Goal: Contribute content: Add original content to the website for others to see

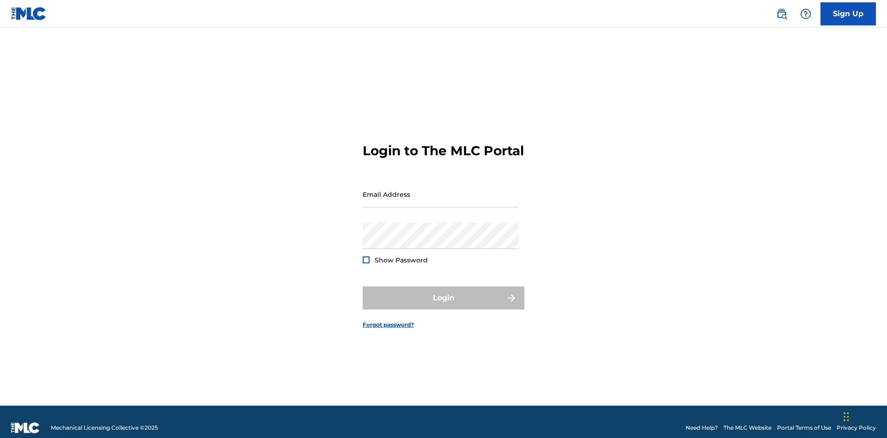
scroll to position [12, 0]
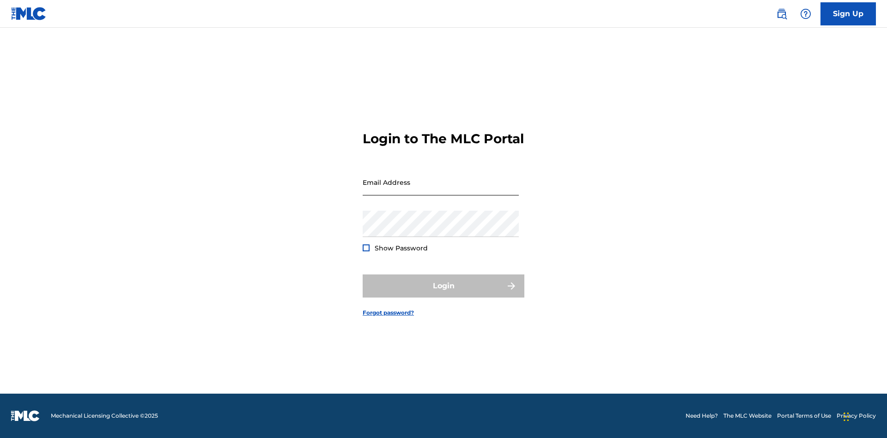
click at [441, 190] on input "Email Address" at bounding box center [441, 182] width 156 height 26
type input "[EMAIL_ADDRESS][DOMAIN_NAME]"
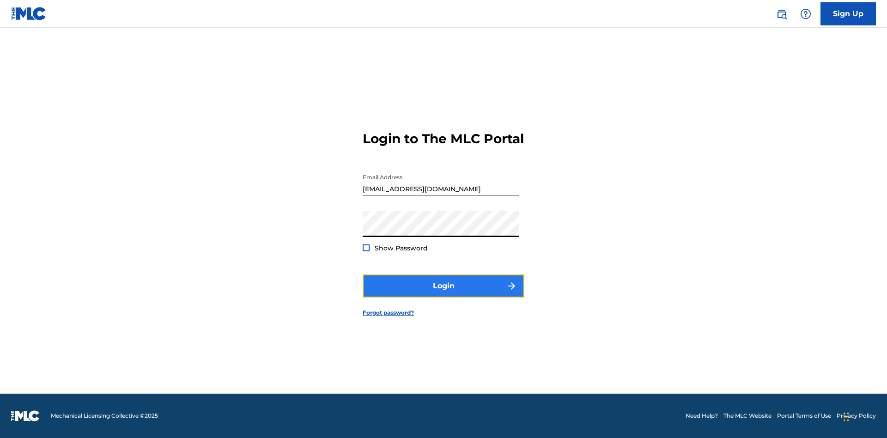
click at [444, 294] on button "Login" at bounding box center [444, 286] width 162 height 23
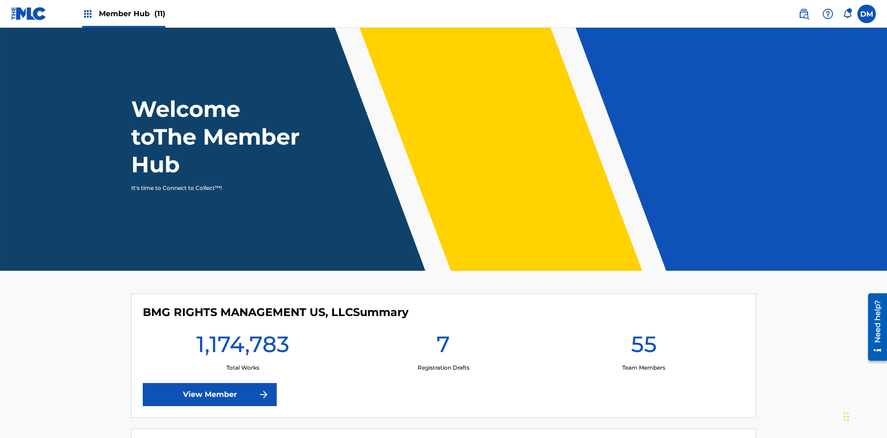
click at [123, 13] on span "Member Hub (11)" at bounding box center [132, 13] width 67 height 11
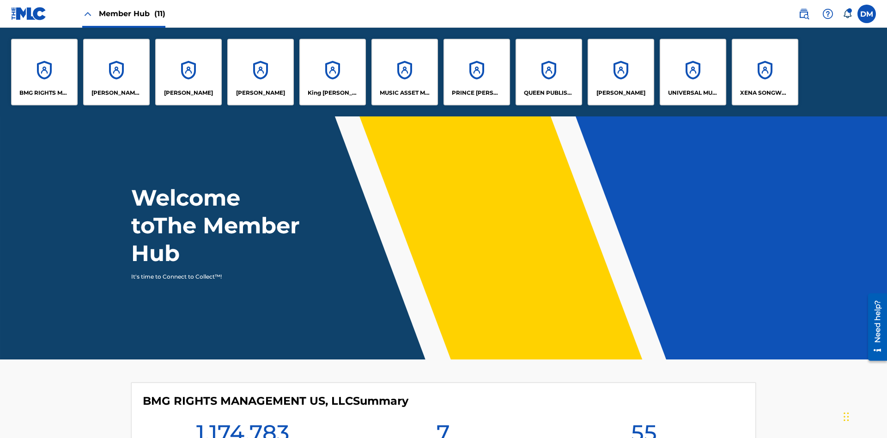
scroll to position [33, 0]
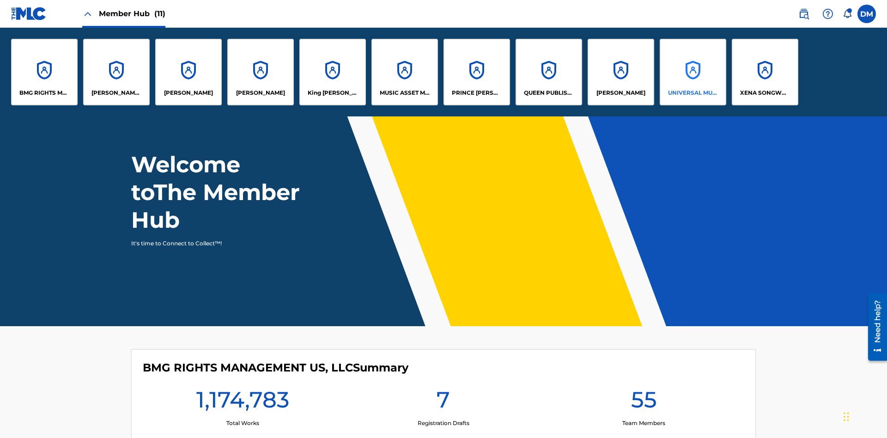
click at [693, 93] on p "UNIVERSAL MUSIC PUB GROUP" at bounding box center [693, 93] width 50 height 8
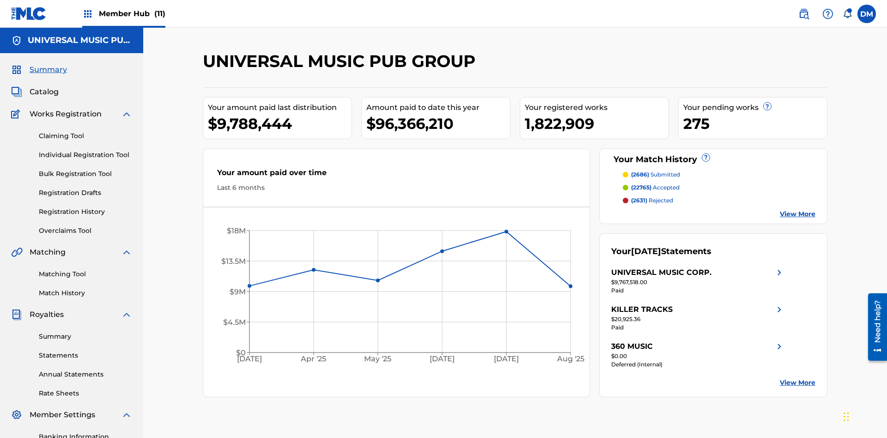
scroll to position [95, 0]
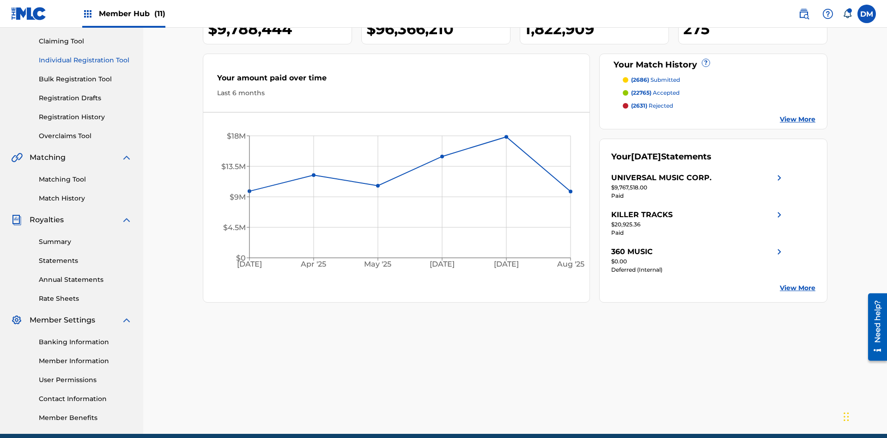
click at [86, 60] on link "Individual Registration Tool" at bounding box center [85, 60] width 93 height 10
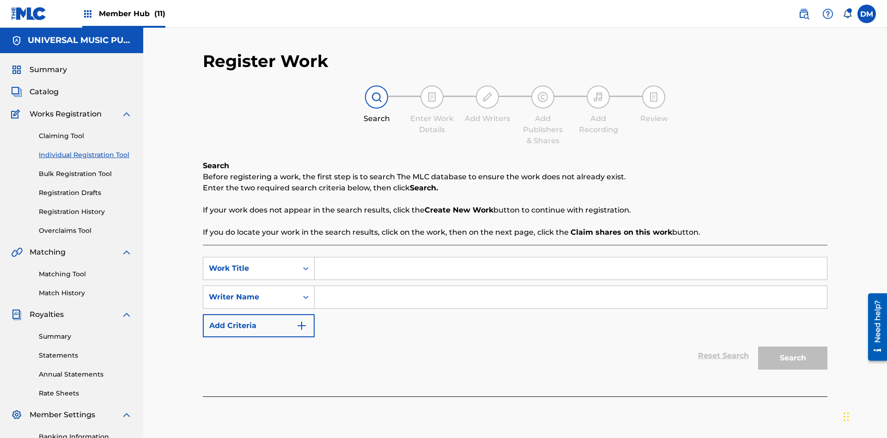
scroll to position [135, 0]
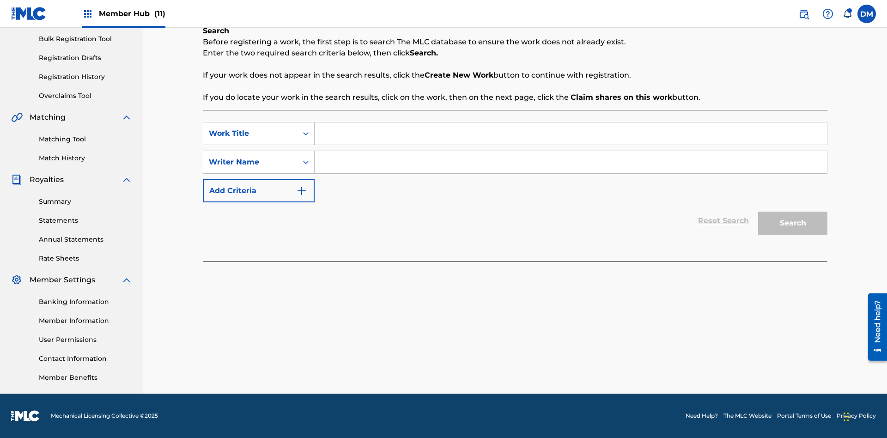
click at [571, 134] on input "Search Form" at bounding box center [571, 133] width 513 height 22
type input "Save At Work Details Prior To Adding Alternative Titles"
click at [571, 162] on input "Search Form" at bounding box center [571, 162] width 513 height 22
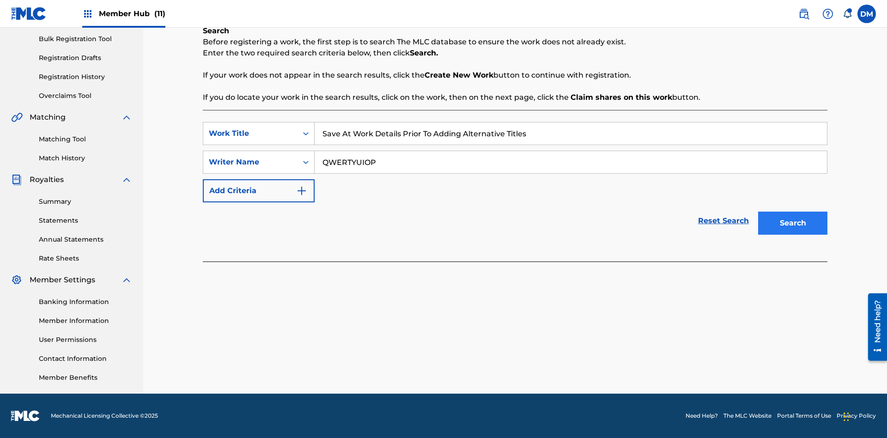
type input "QWERTYUIOP"
click at [793, 223] on button "Search" at bounding box center [793, 223] width 69 height 23
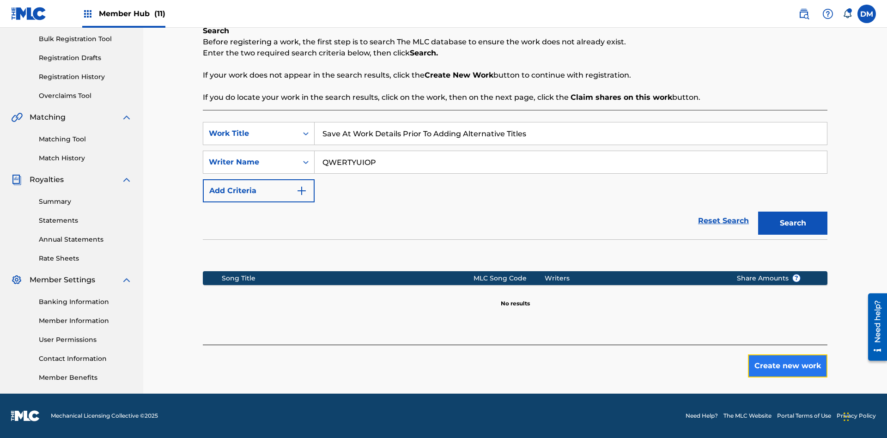
click at [788, 366] on button "Create new work" at bounding box center [788, 366] width 80 height 23
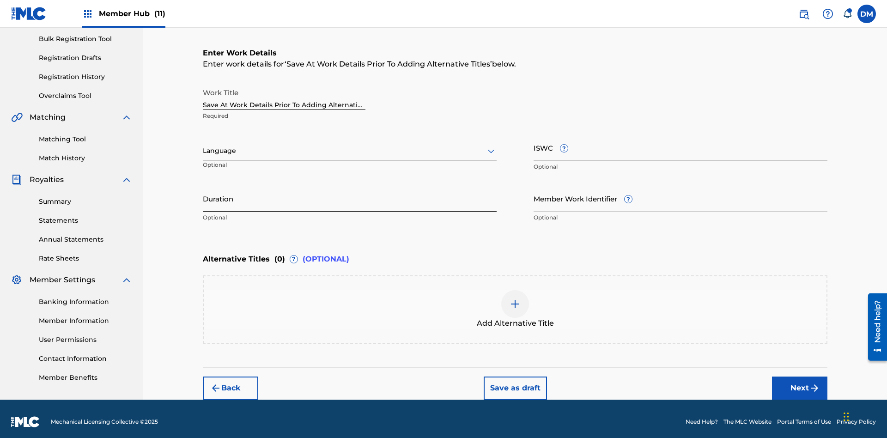
click at [350, 192] on input "Duration" at bounding box center [350, 198] width 294 height 26
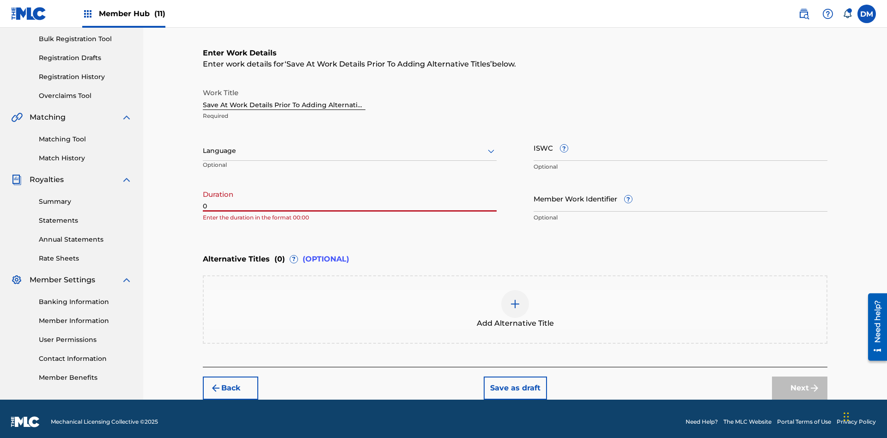
click at [350, 192] on input "0" at bounding box center [350, 198] width 294 height 26
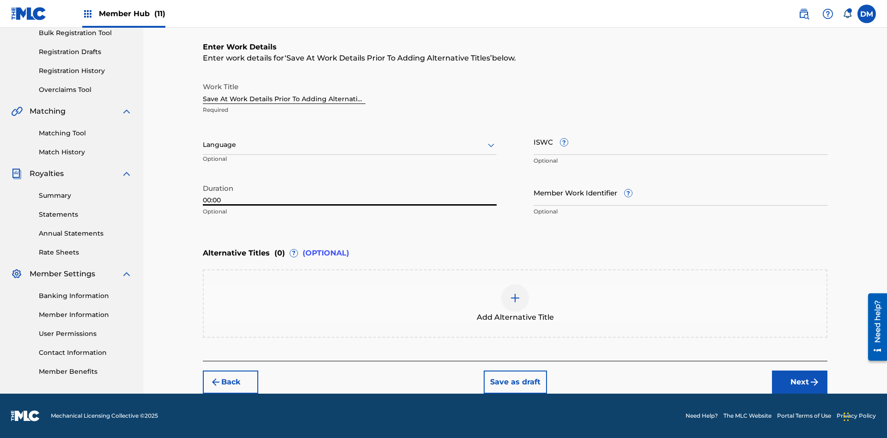
type input "00:00"
click at [491, 145] on icon at bounding box center [491, 145] width 11 height 11
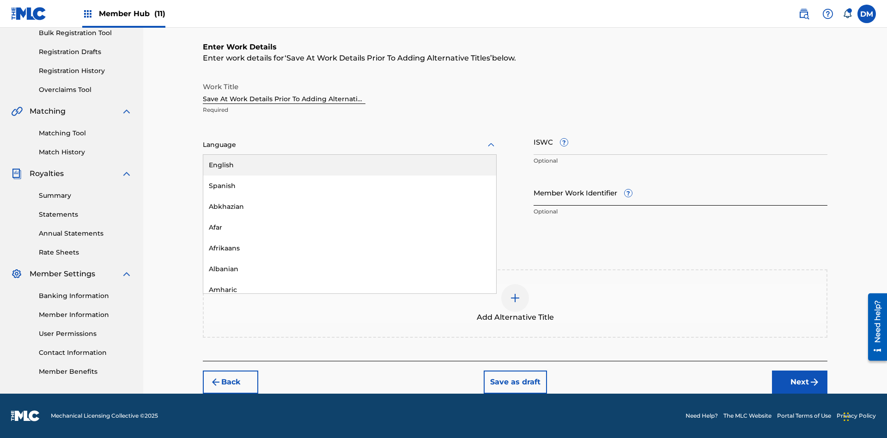
click at [350, 227] on div "Afar" at bounding box center [349, 227] width 293 height 21
click at [681, 192] on input "Member Work Identifier ?" at bounding box center [681, 192] width 294 height 26
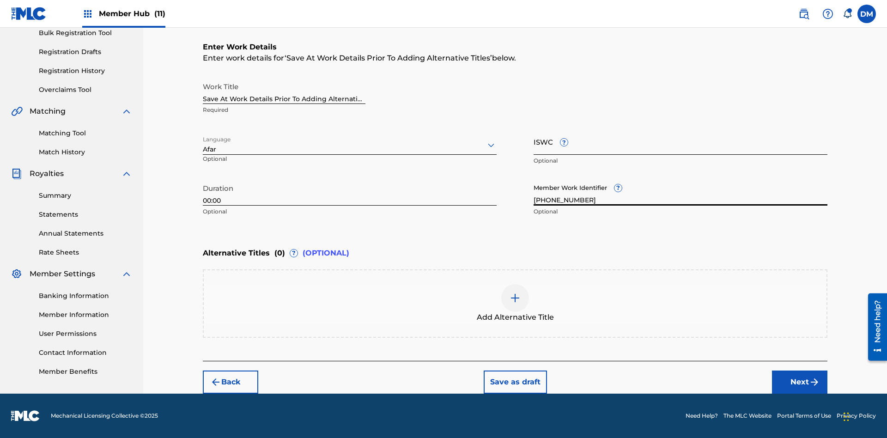
type input "[PHONE_NUMBER]"
click at [681, 141] on input "ISWC ?" at bounding box center [681, 141] width 294 height 26
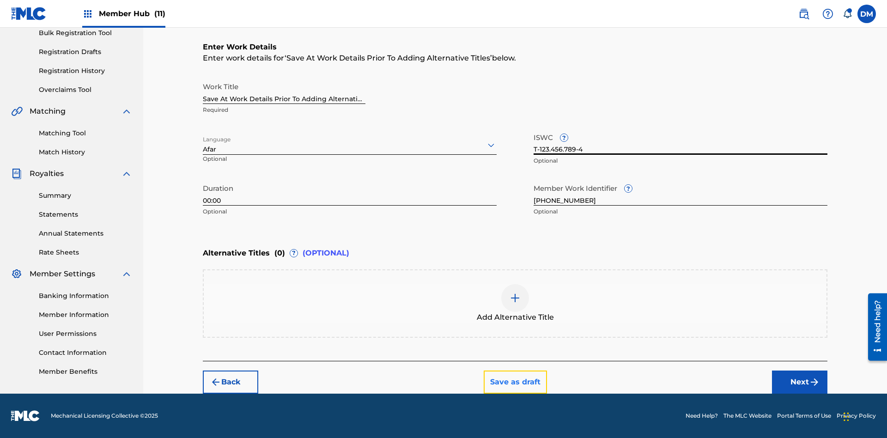
click at [515, 382] on button "Save as draft" at bounding box center [515, 382] width 63 height 23
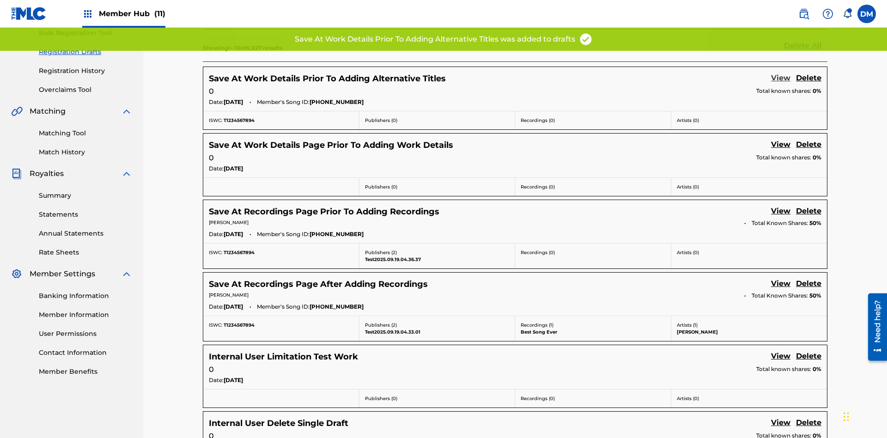
click at [781, 73] on link "View" at bounding box center [780, 79] width 19 height 12
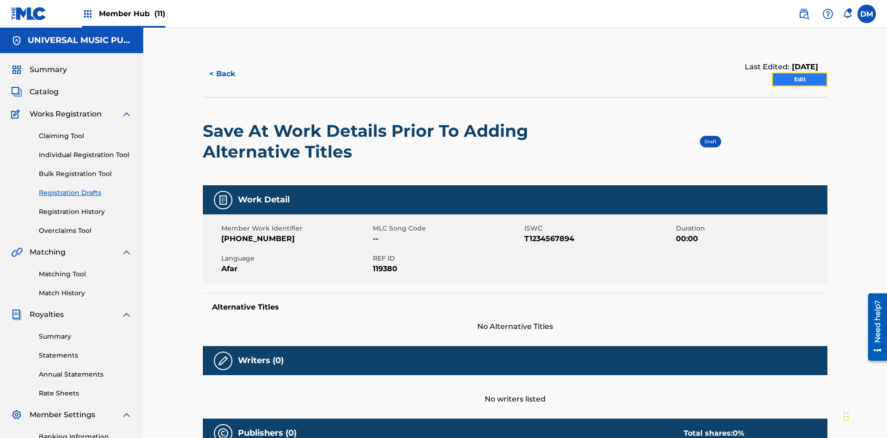
click at [800, 73] on link "Edit" at bounding box center [799, 80] width 55 height 14
